Goal: Task Accomplishment & Management: Complete application form

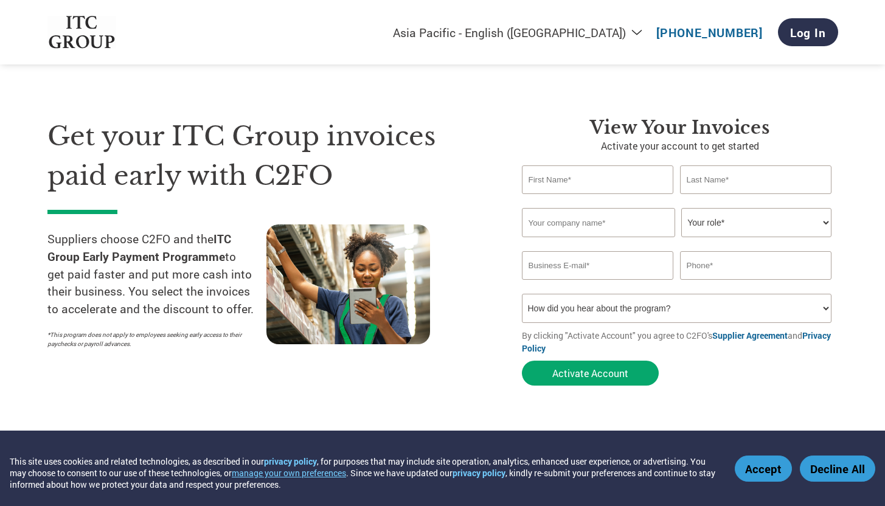
select select "en-IN"
click at [566, 182] on input "text" at bounding box center [598, 179] width 152 height 29
type input "Arti"
click at [732, 178] on input "text" at bounding box center [756, 179] width 152 height 29
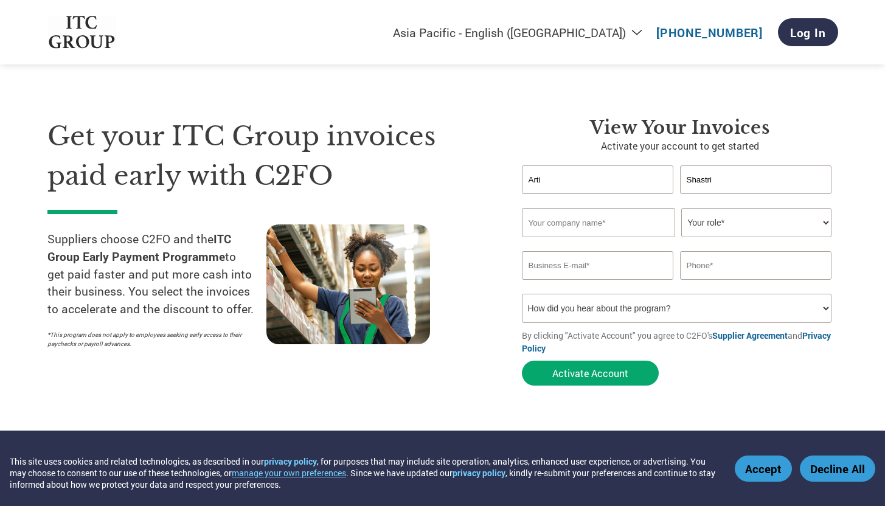
type input "Shastri"
click at [565, 232] on input "text" at bounding box center [598, 222] width 153 height 29
type input "Insync Marketing"
click at [822, 222] on select "Your role* CFO Controller Credit Manager Finance Director Treasurer CEO Preside…" at bounding box center [756, 222] width 150 height 29
select select "OWNER_FOUNDER"
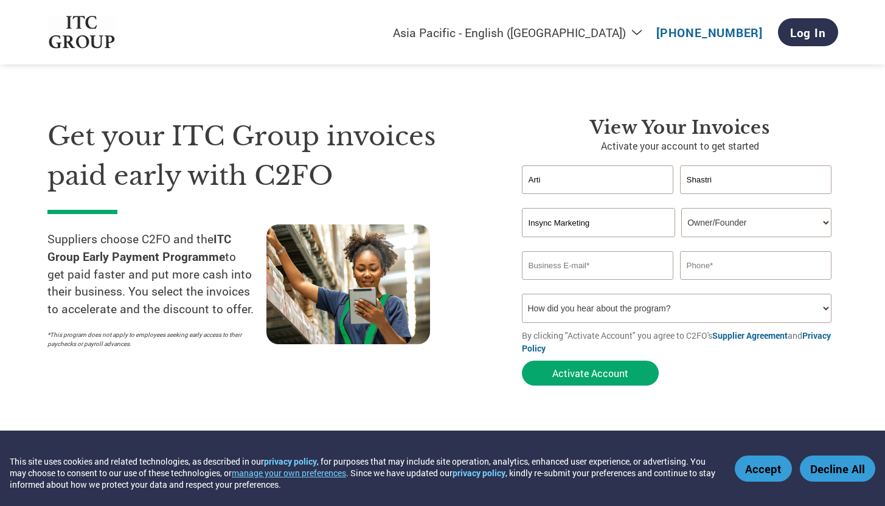
click at [576, 260] on input "email" at bounding box center [598, 265] width 152 height 29
type input "[EMAIL_ADDRESS][DOMAIN_NAME]"
click at [745, 263] on input "text" at bounding box center [756, 265] width 152 height 29
type input "9820559904"
click at [673, 317] on select "How did you hear about the program? Received a letter Email Social Media Online…" at bounding box center [677, 308] width 310 height 29
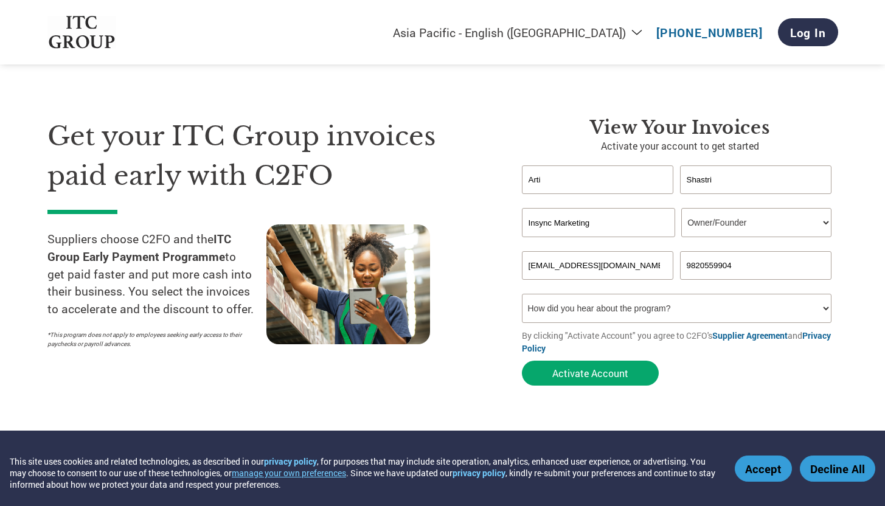
click at [825, 311] on select "How did you hear about the program? Received a letter Email Social Media Online…" at bounding box center [677, 308] width 310 height 29
select select "Email"
click at [595, 382] on button "Activate Account" at bounding box center [590, 373] width 137 height 25
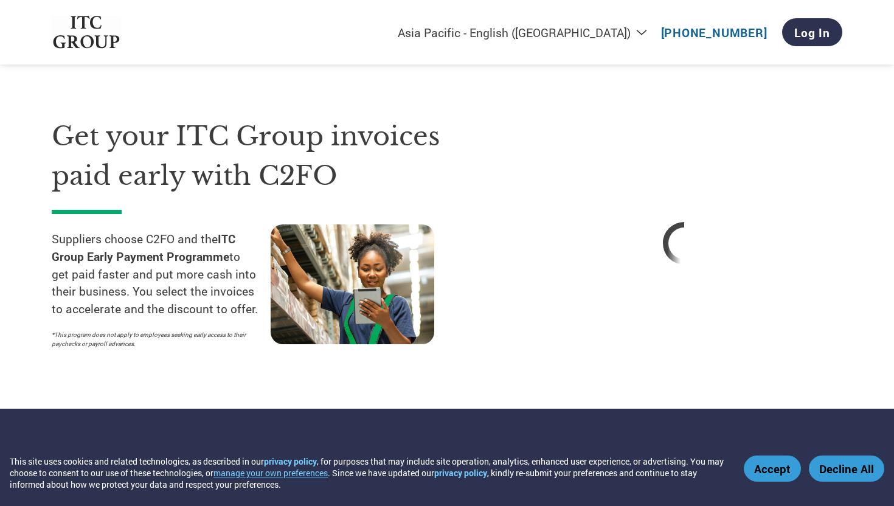
select select "en-IN"
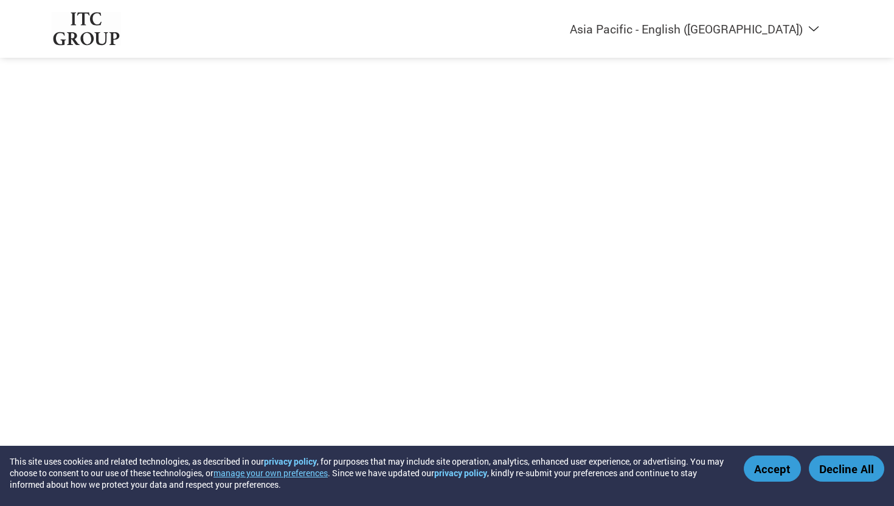
select select "en-IN"
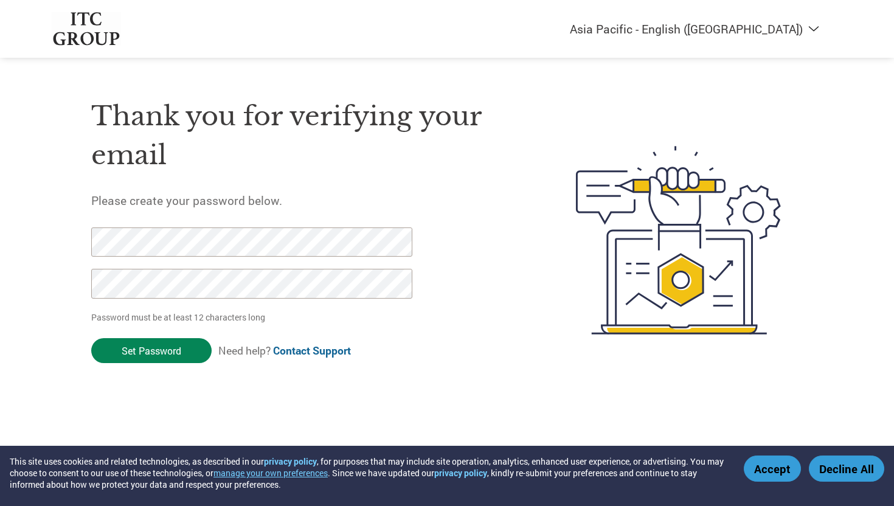
click at [130, 349] on input "Set Password" at bounding box center [151, 350] width 120 height 25
